Goal: Check status

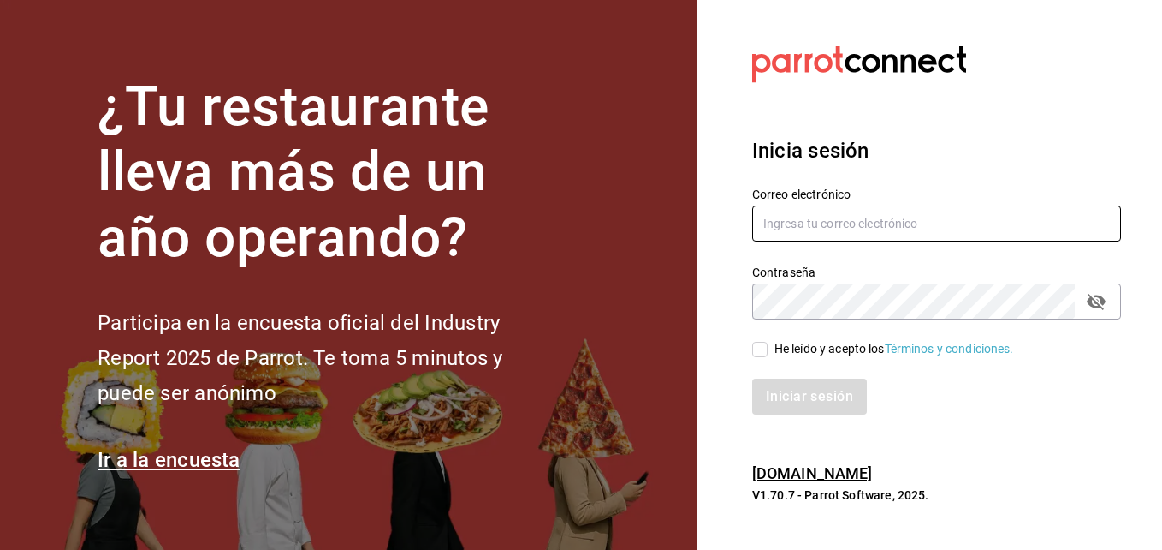
type input "[EMAIL_ADDRESS][DOMAIN_NAME]"
click at [760, 343] on input "He leído y acepto los Términos y condiciones." at bounding box center [759, 349] width 15 height 15
checkbox input "true"
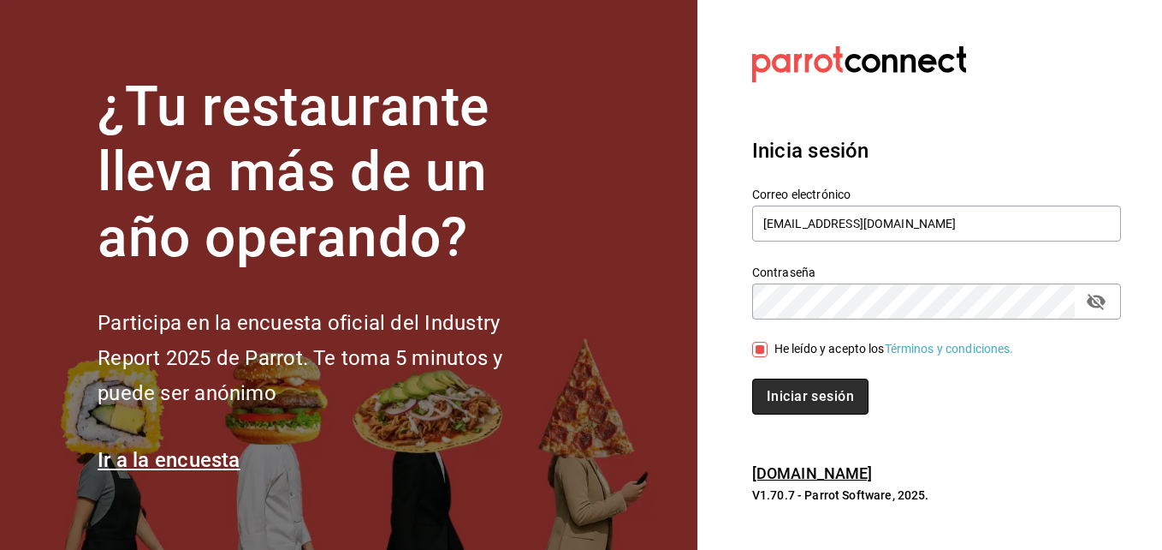
click at [782, 413] on button "Iniciar sesión" at bounding box center [810, 396] width 116 height 36
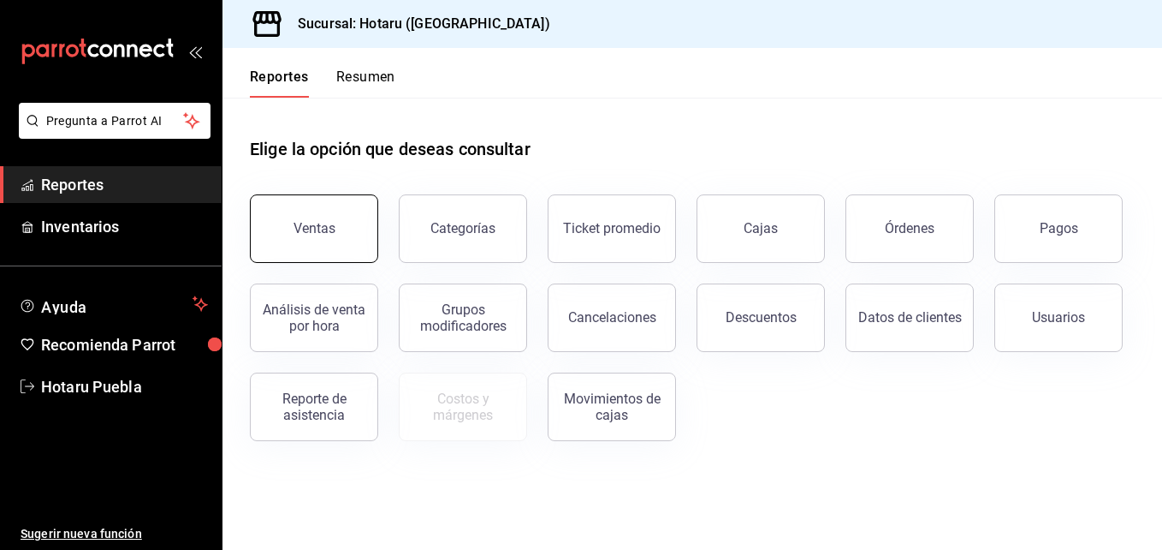
click at [318, 217] on button "Ventas" at bounding box center [314, 228] width 128 height 68
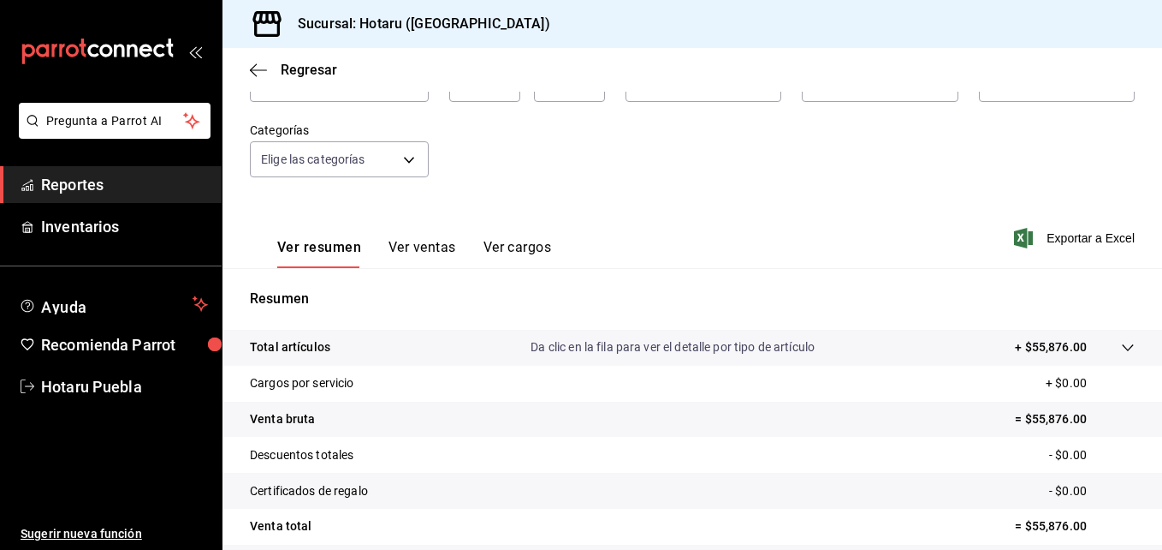
scroll to position [171, 0]
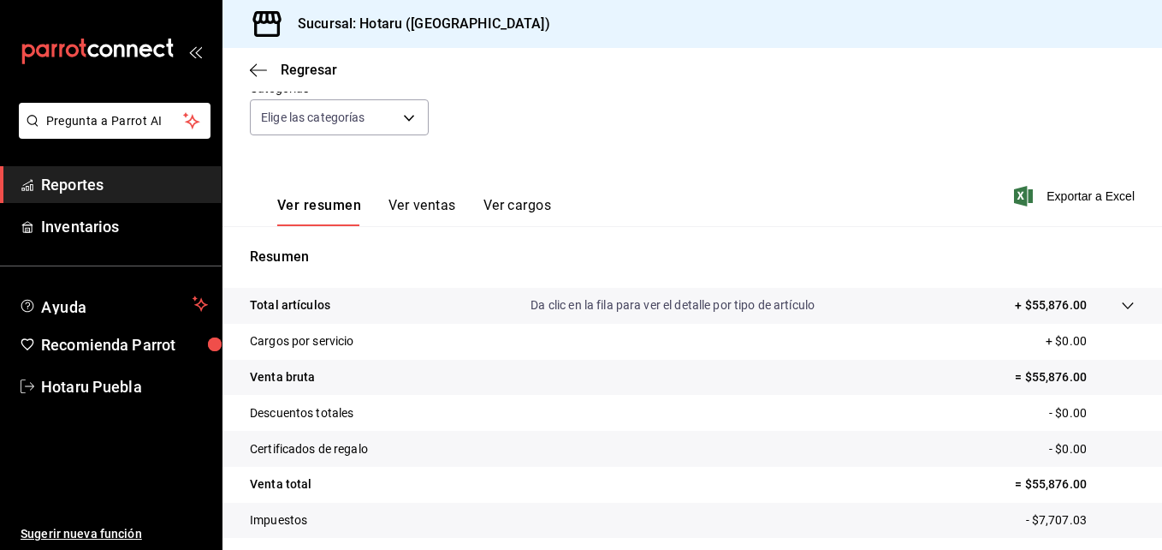
click at [304, 202] on button "Ver resumen" at bounding box center [319, 211] width 84 height 29
click at [1126, 303] on tr "Total artículos Da clic en la fila para ver el detalle por tipo de artículo + $…" at bounding box center [693, 306] width 940 height 36
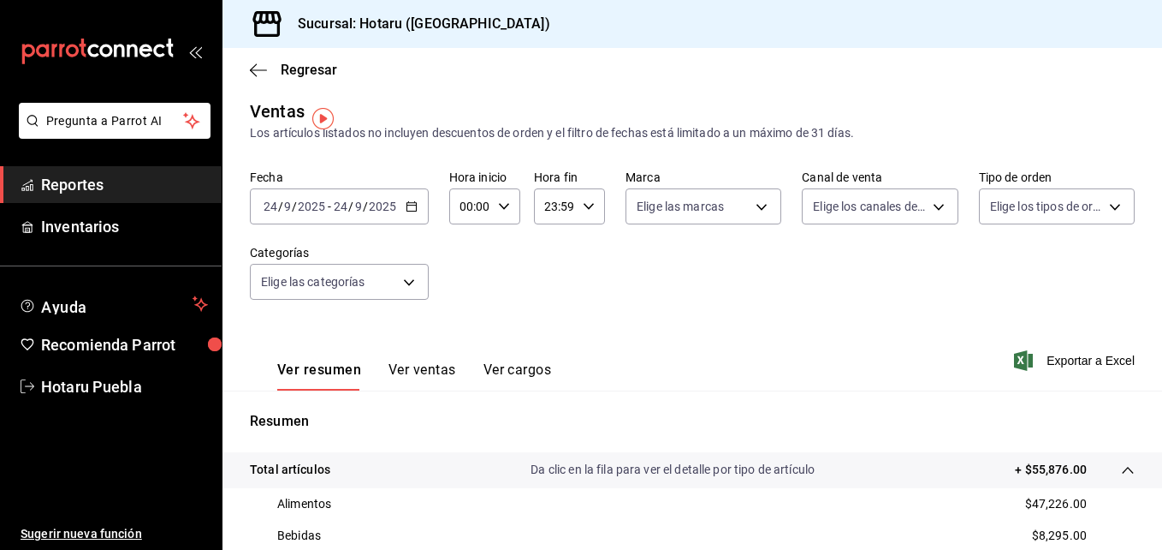
scroll to position [0, 0]
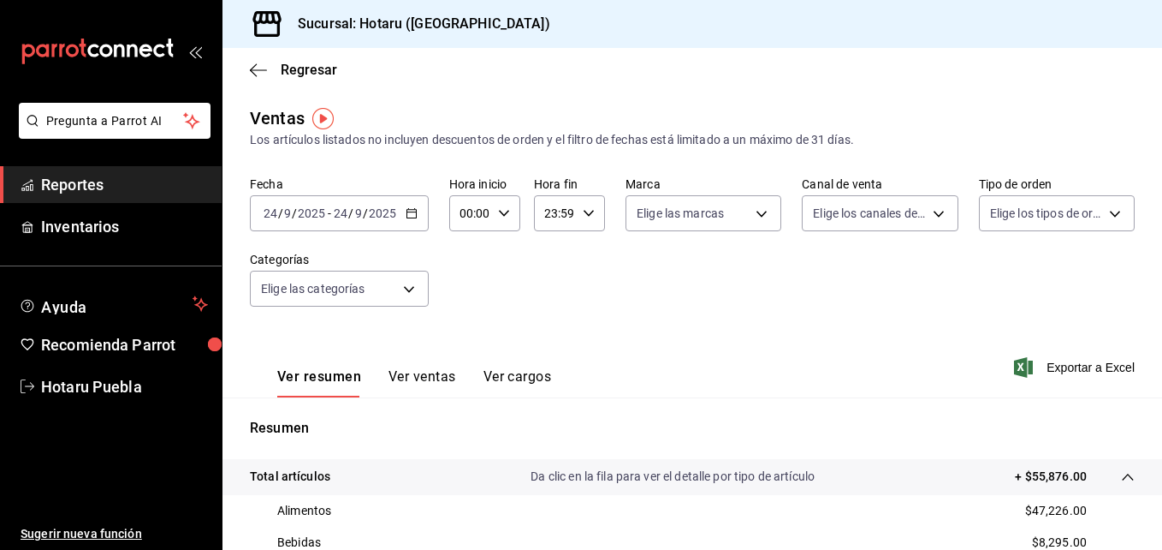
click at [414, 211] on icon "button" at bounding box center [412, 213] width 12 height 12
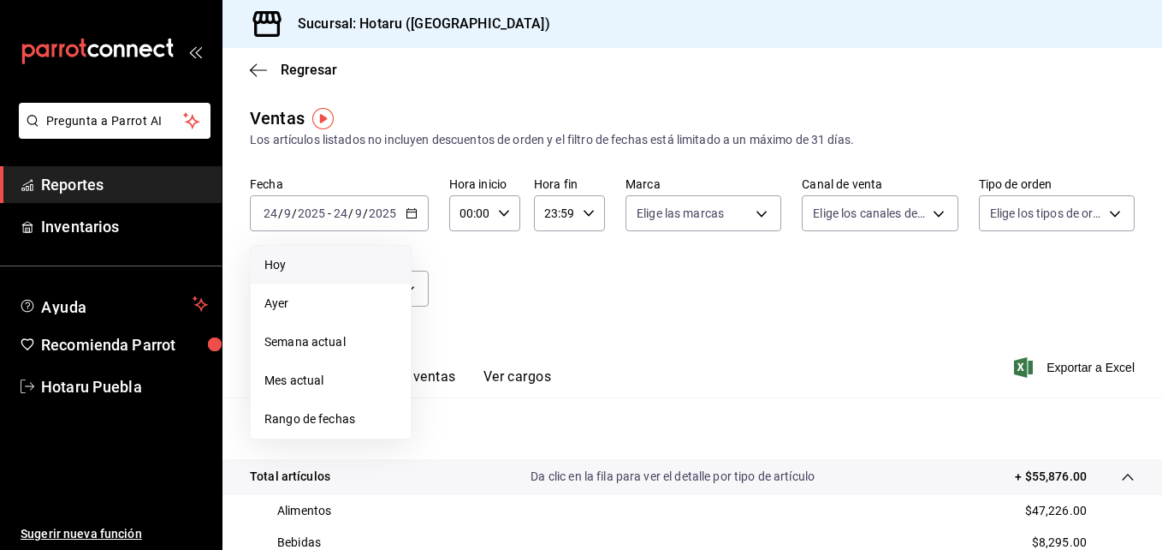
click at [377, 253] on li "Hoy" at bounding box center [331, 265] width 160 height 39
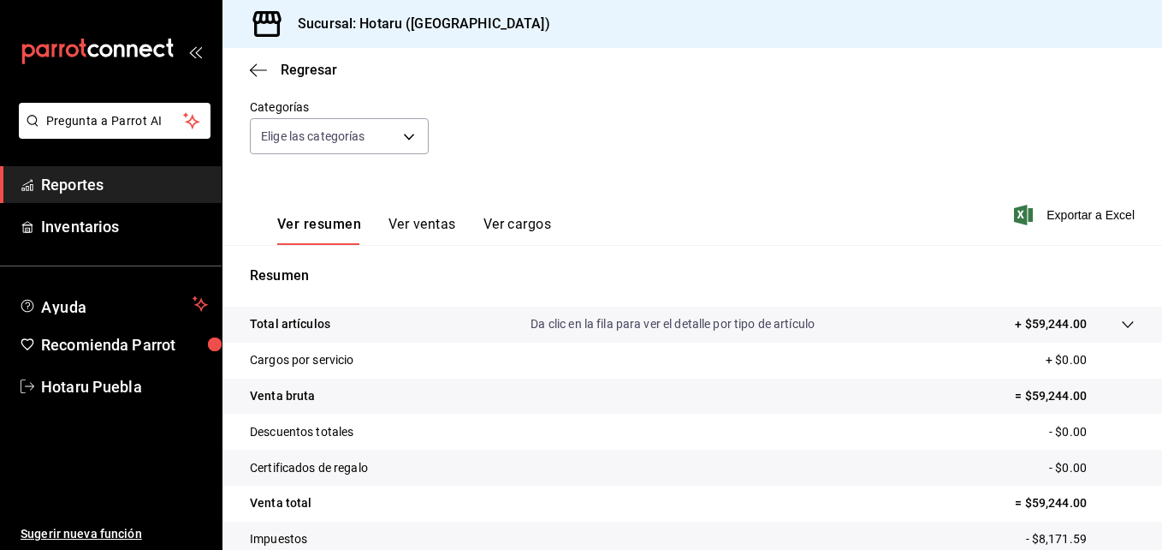
scroll to position [171, 0]
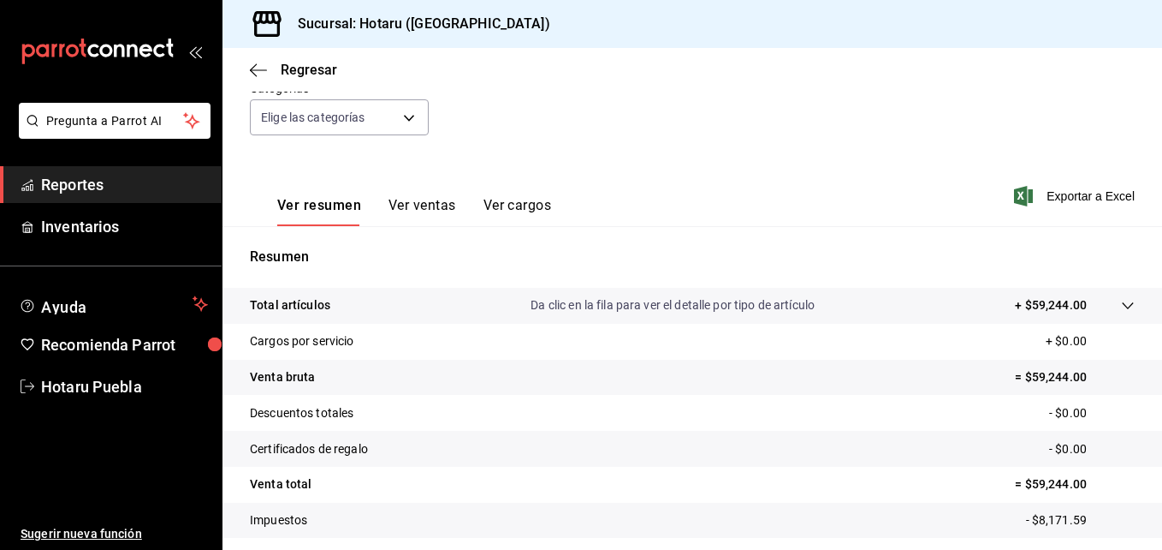
click at [1121, 300] on icon at bounding box center [1128, 306] width 14 height 14
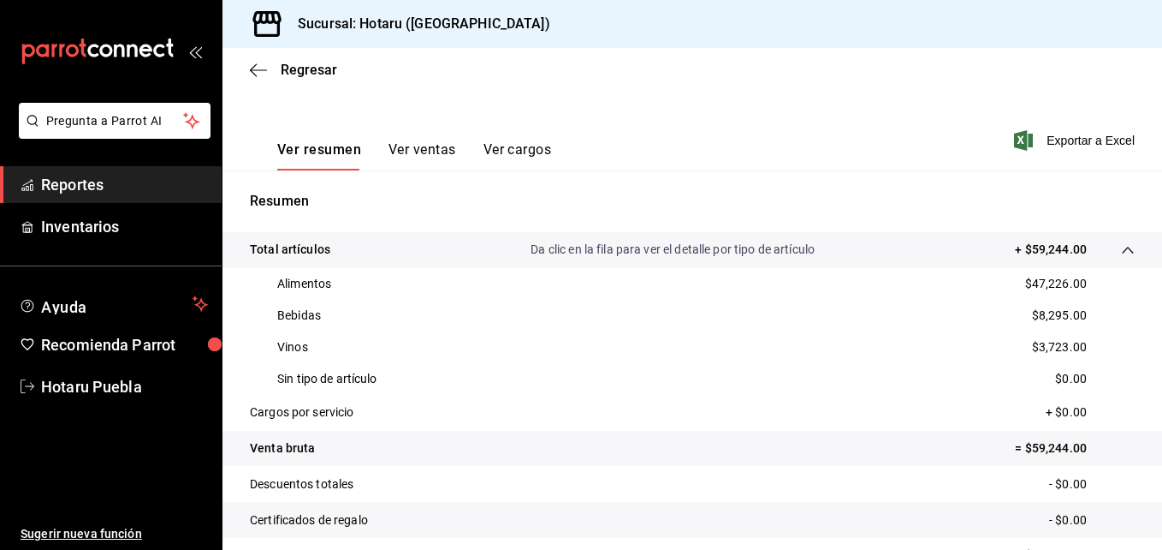
scroll to position [257, 0]
